Goal: Navigation & Orientation: Find specific page/section

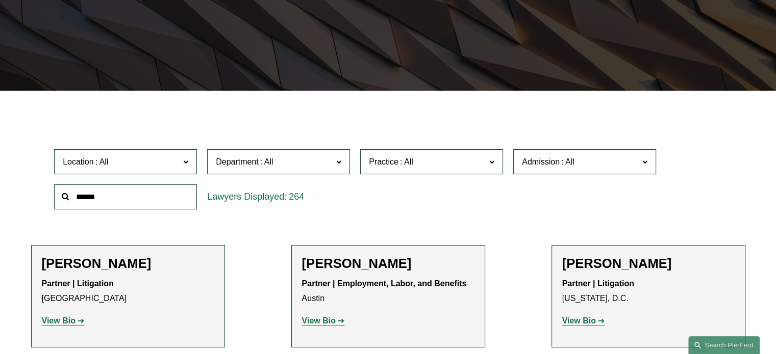
scroll to position [208, 0]
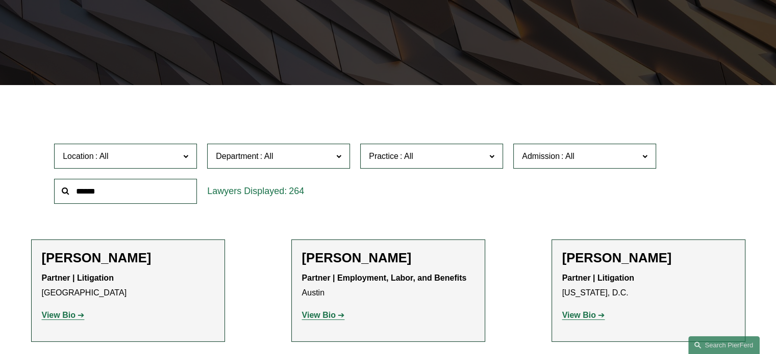
click at [296, 160] on span "Department" at bounding box center [274, 156] width 117 height 14
click at [366, 204] on div "Location All Atlanta Austin Bellevue Boston Charlotte Chicago Cincinnati Clevel…" at bounding box center [388, 174] width 678 height 70
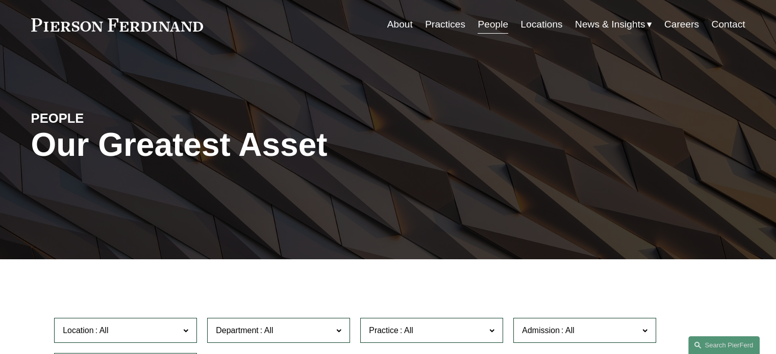
scroll to position [0, 0]
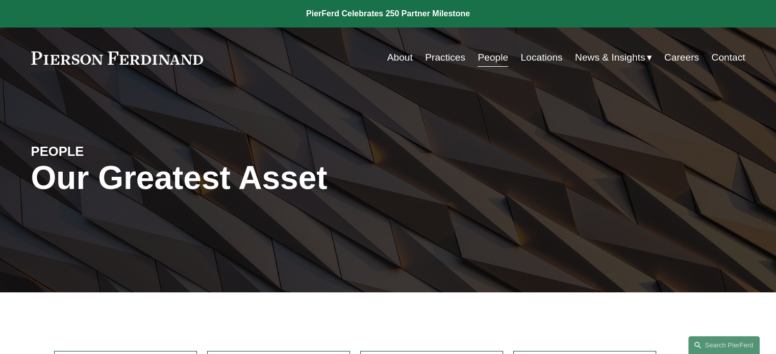
click at [394, 58] on link "About" at bounding box center [400, 57] width 26 height 19
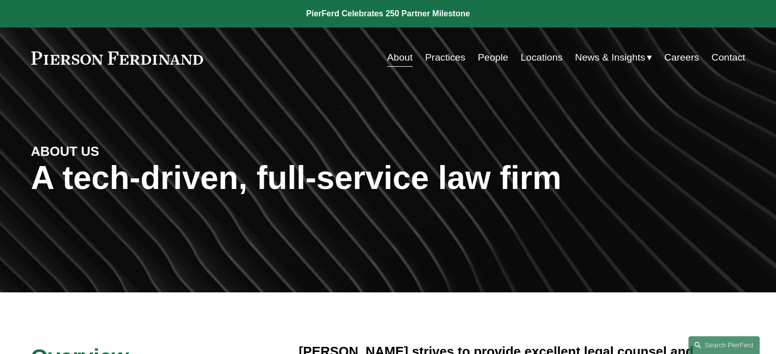
click at [492, 63] on link "People" at bounding box center [492, 57] width 31 height 19
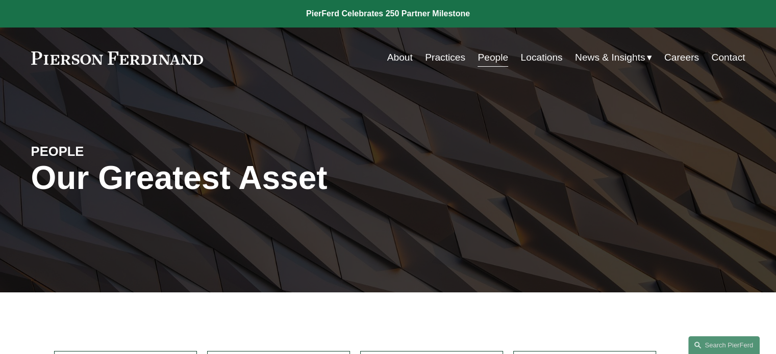
click at [112, 60] on link at bounding box center [117, 58] width 172 height 13
